Goal: Navigation & Orientation: Understand site structure

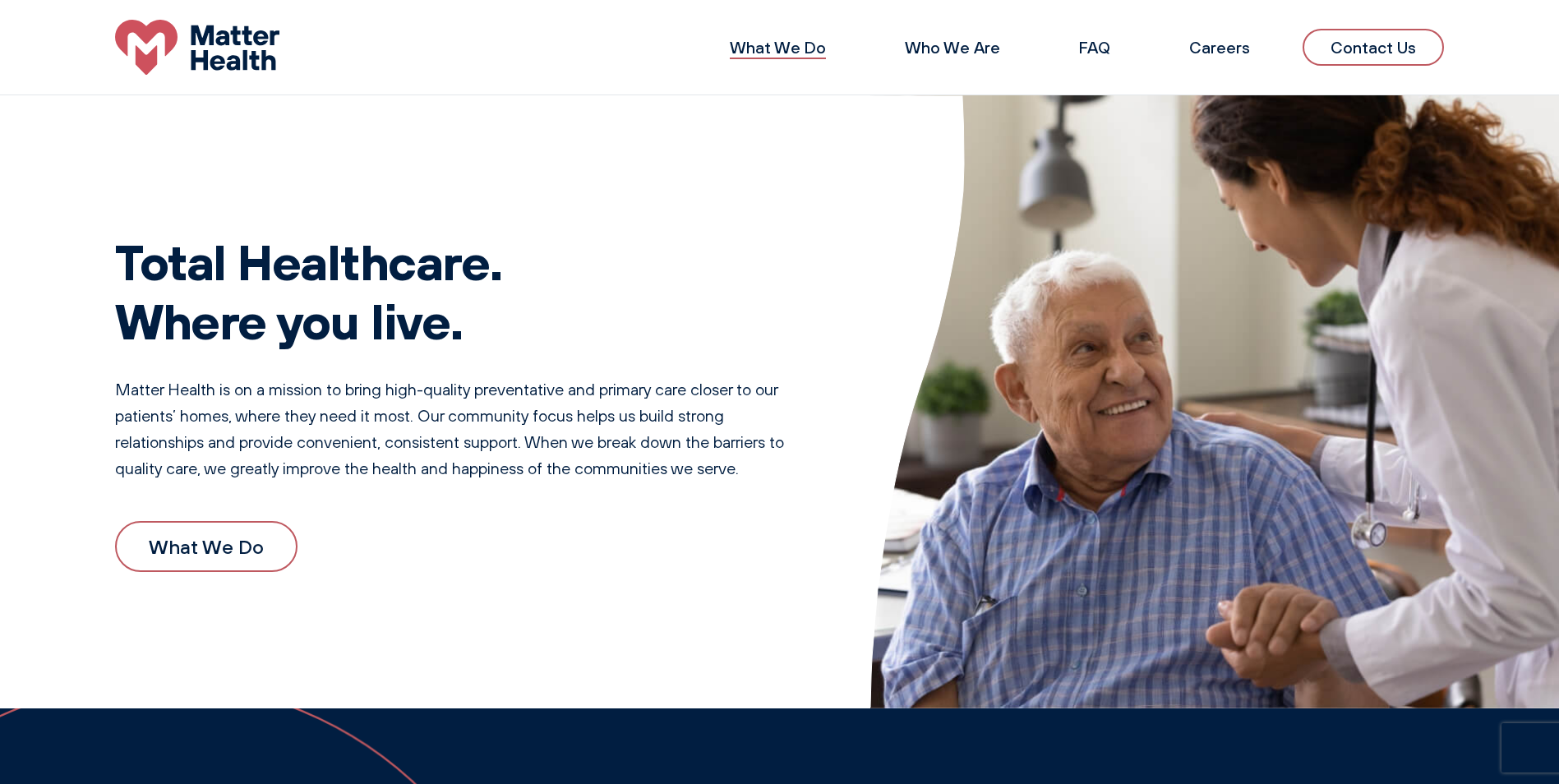
click at [795, 42] on link "What We Do" at bounding box center [778, 46] width 97 height 21
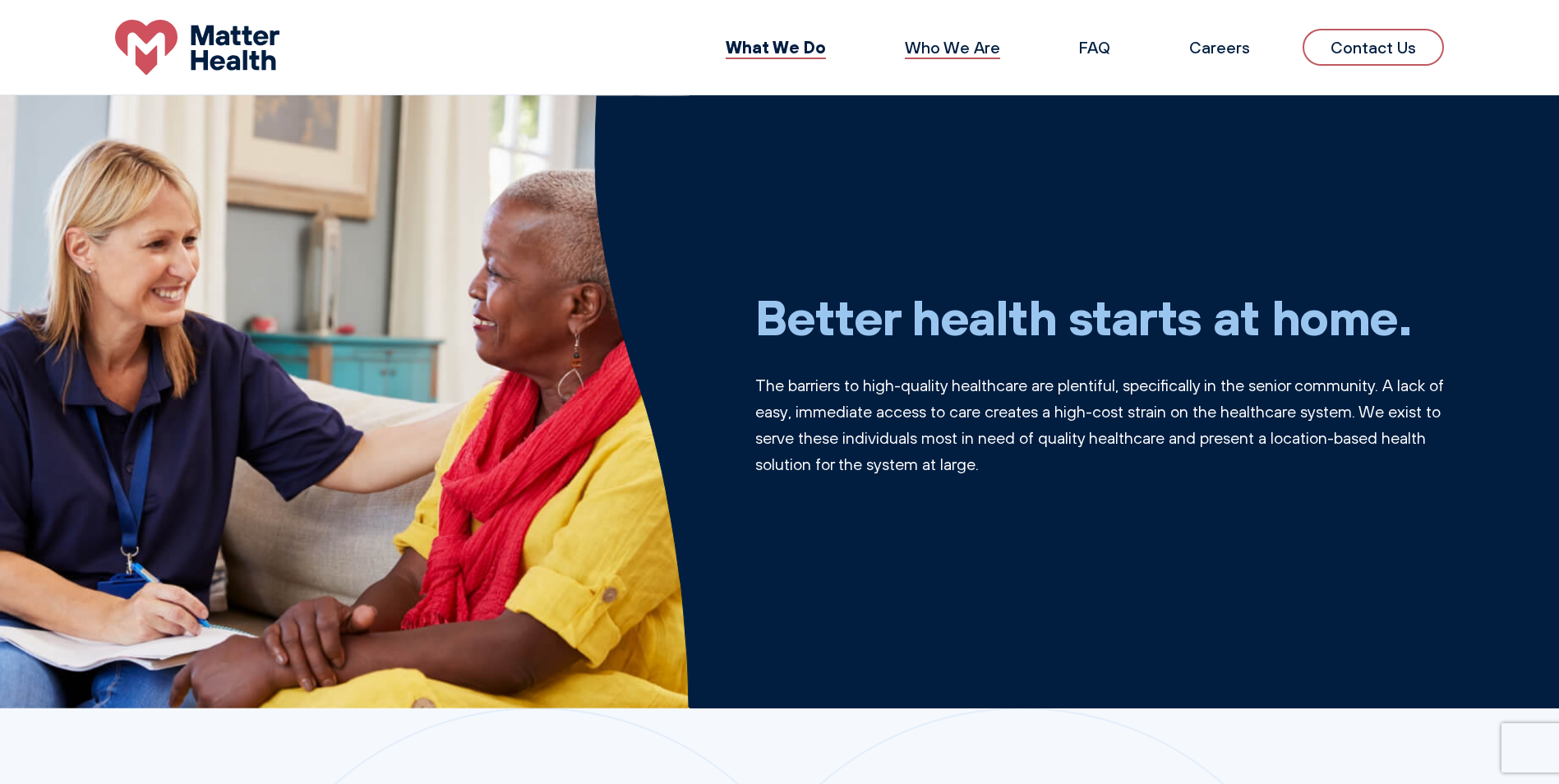
click at [987, 44] on link "Who We Are" at bounding box center [953, 46] width 96 height 21
